Goal: Task Accomplishment & Management: Use online tool/utility

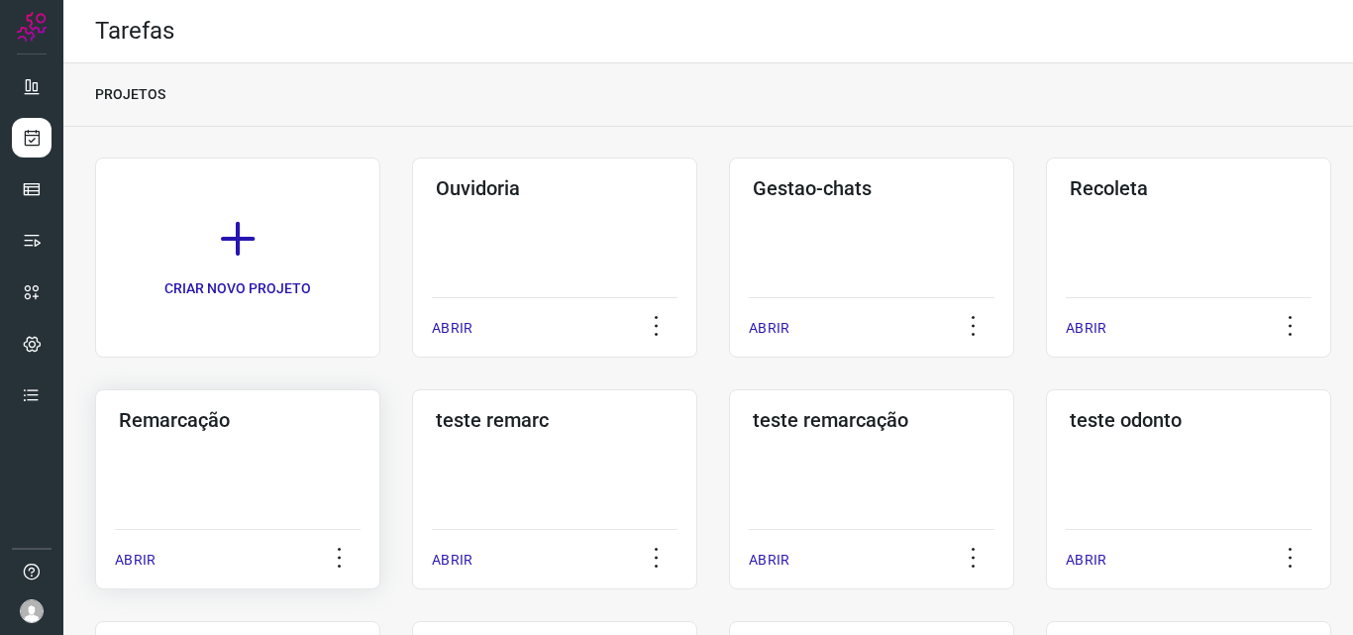
click at [296, 489] on div "Remarcação ABRIR" at bounding box center [237, 489] width 285 height 200
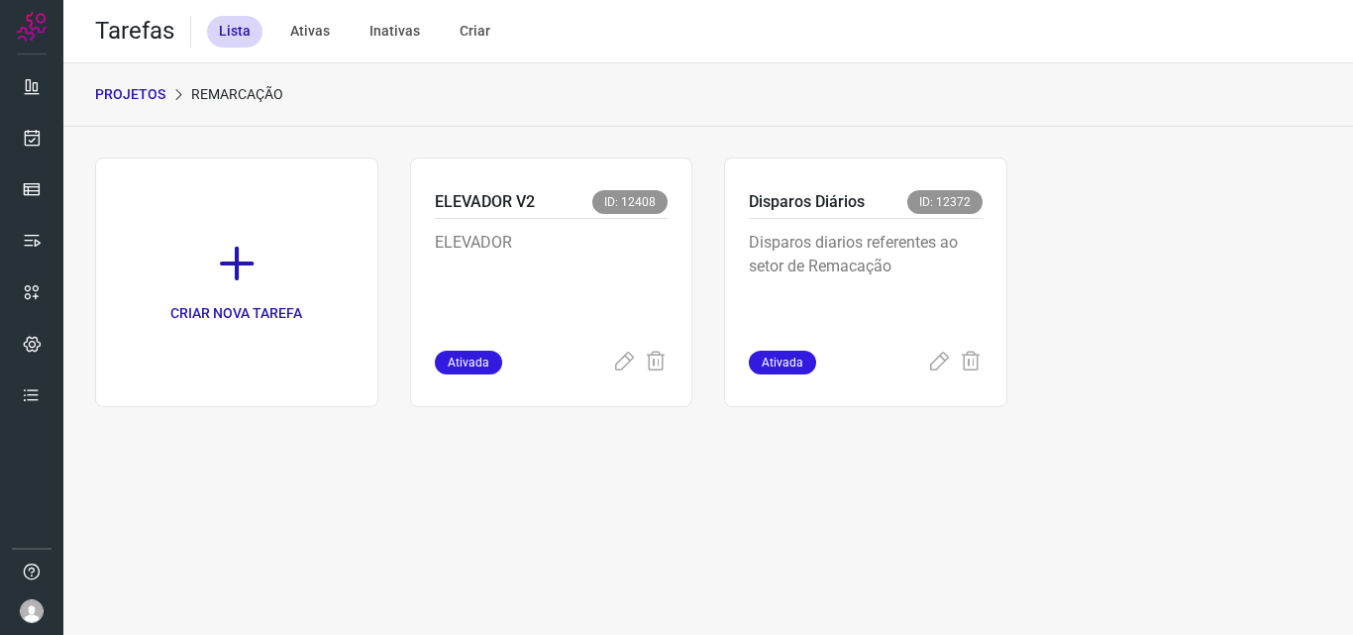
click at [855, 244] on p "Disparos diarios referentes ao setor de Remacação" at bounding box center [866, 280] width 234 height 99
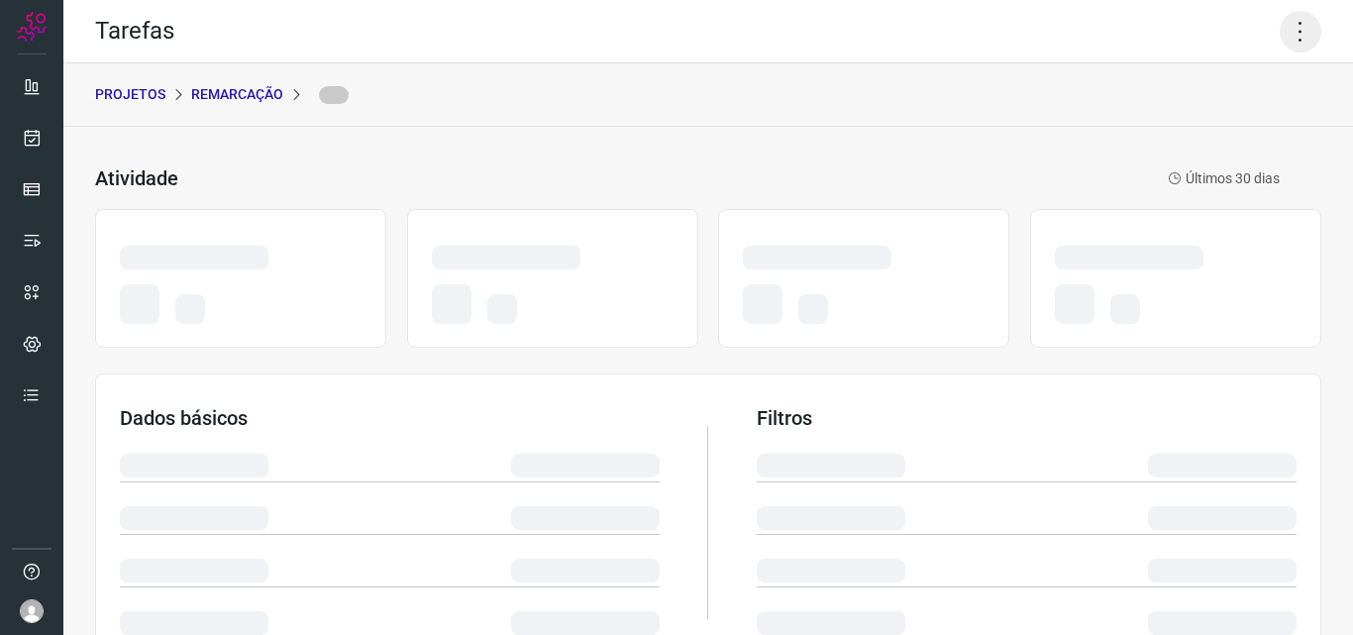
click at [1280, 16] on icon at bounding box center [1301, 32] width 42 height 42
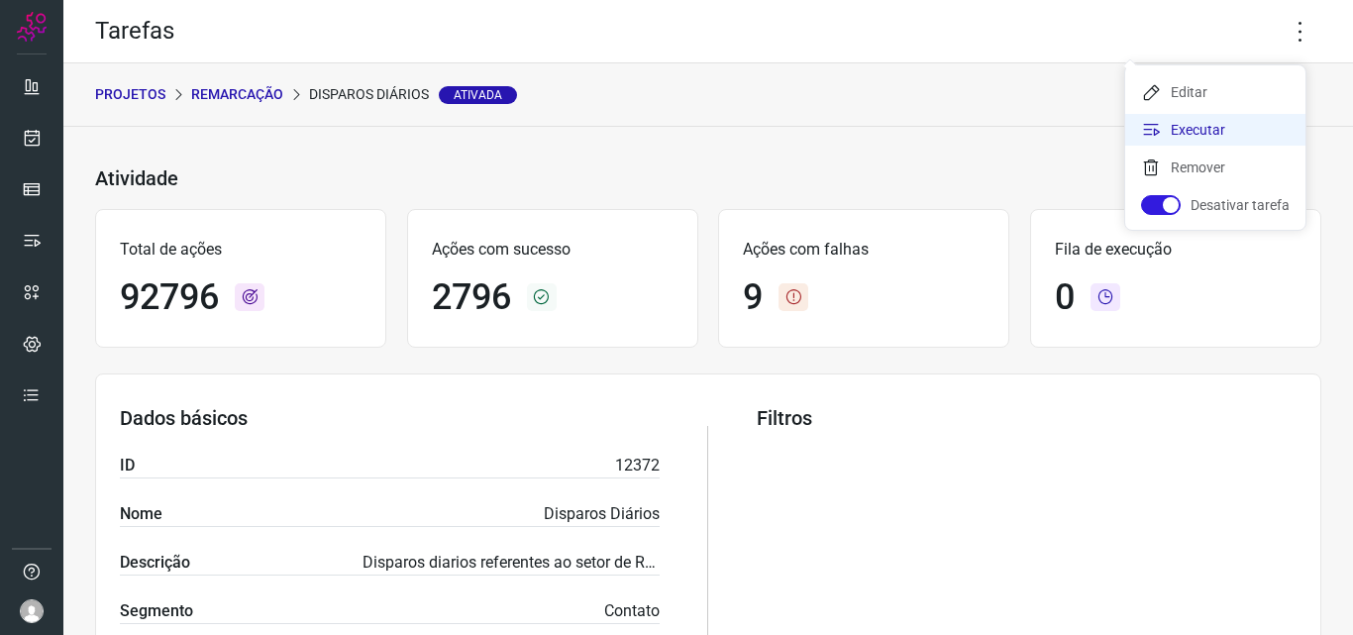
click at [1188, 124] on li "Executar" at bounding box center [1215, 130] width 180 height 32
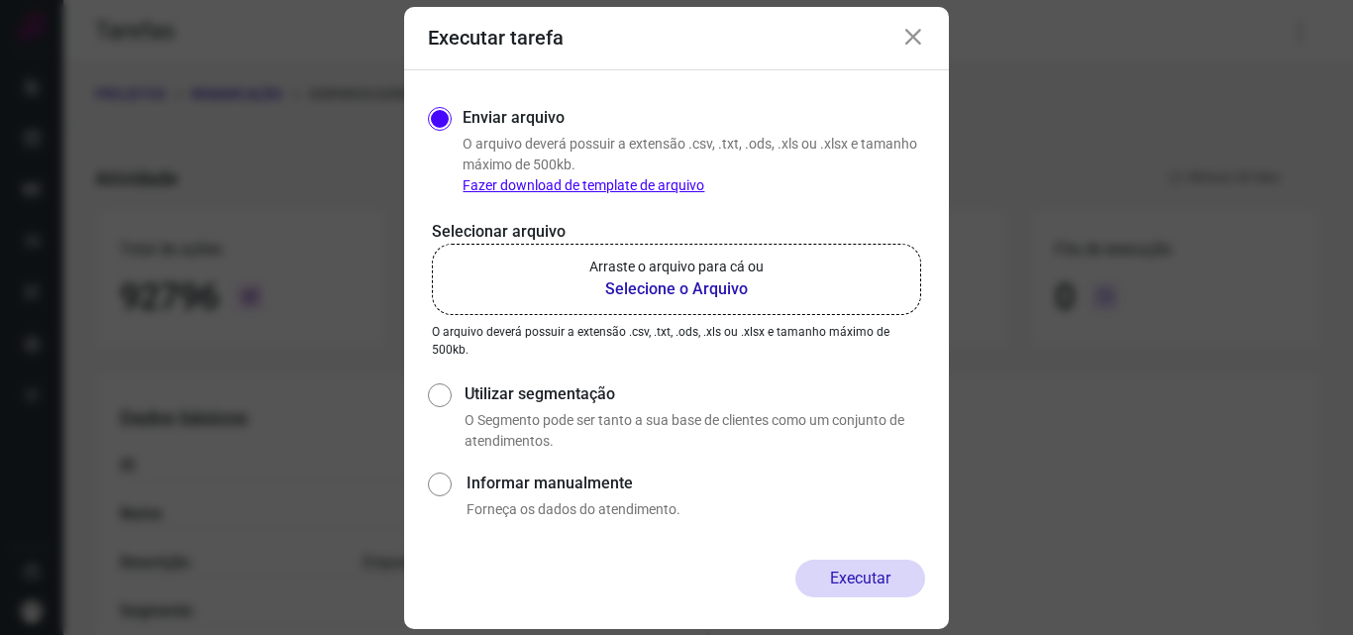
click at [760, 300] on b "Selecione o Arquivo" at bounding box center [676, 289] width 174 height 24
click at [0, 0] on input "Arraste o arquivo para cá ou Selecione o Arquivo" at bounding box center [0, 0] width 0 height 0
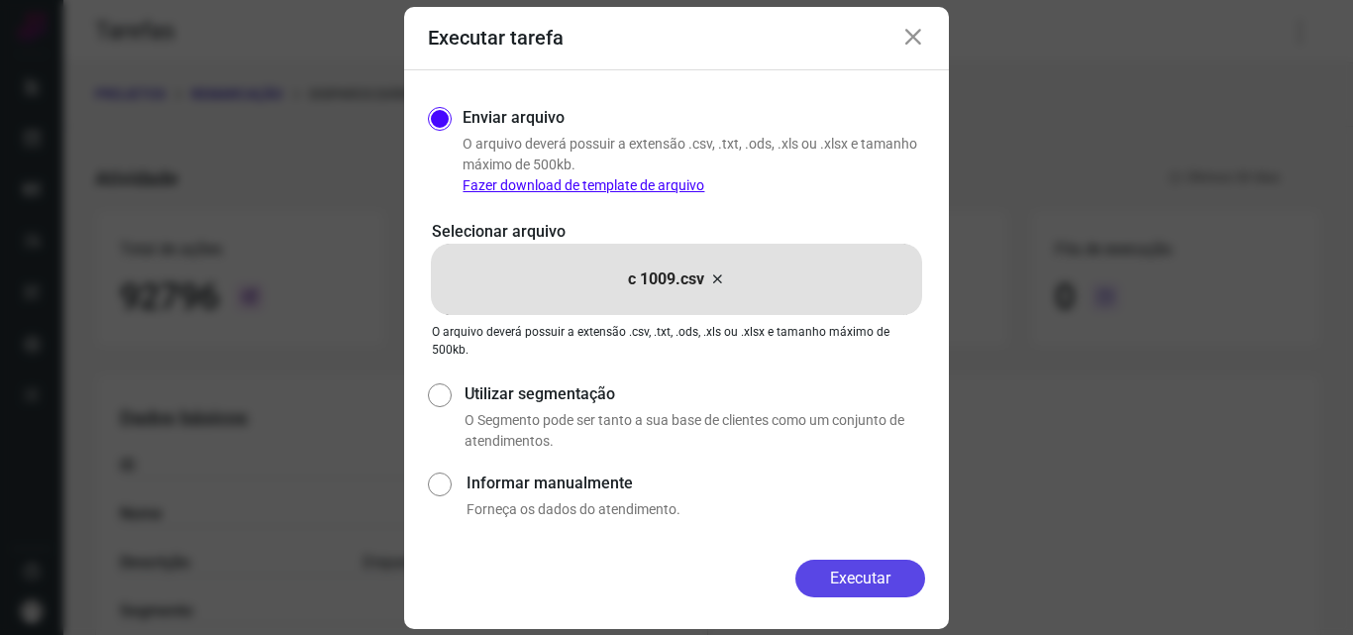
click at [867, 564] on button "Executar" at bounding box center [860, 579] width 130 height 38
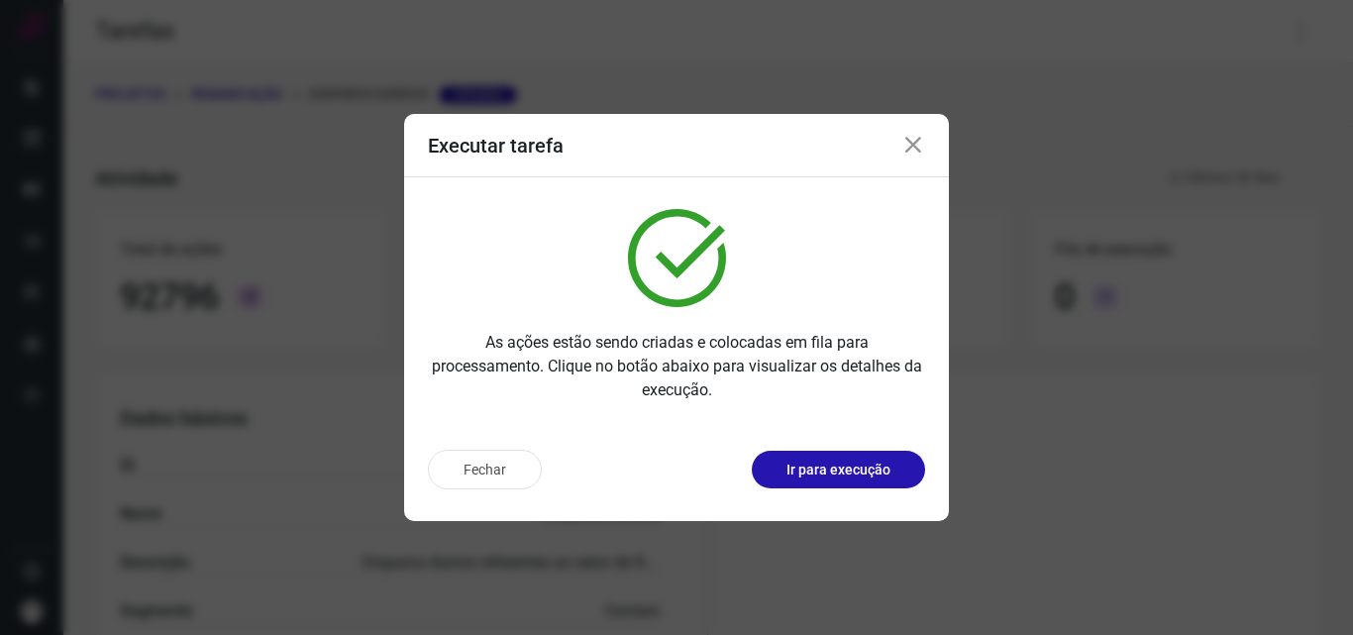
click at [862, 470] on p "Ir para execução" at bounding box center [838, 470] width 104 height 21
